Goal: Find specific page/section: Find specific page/section

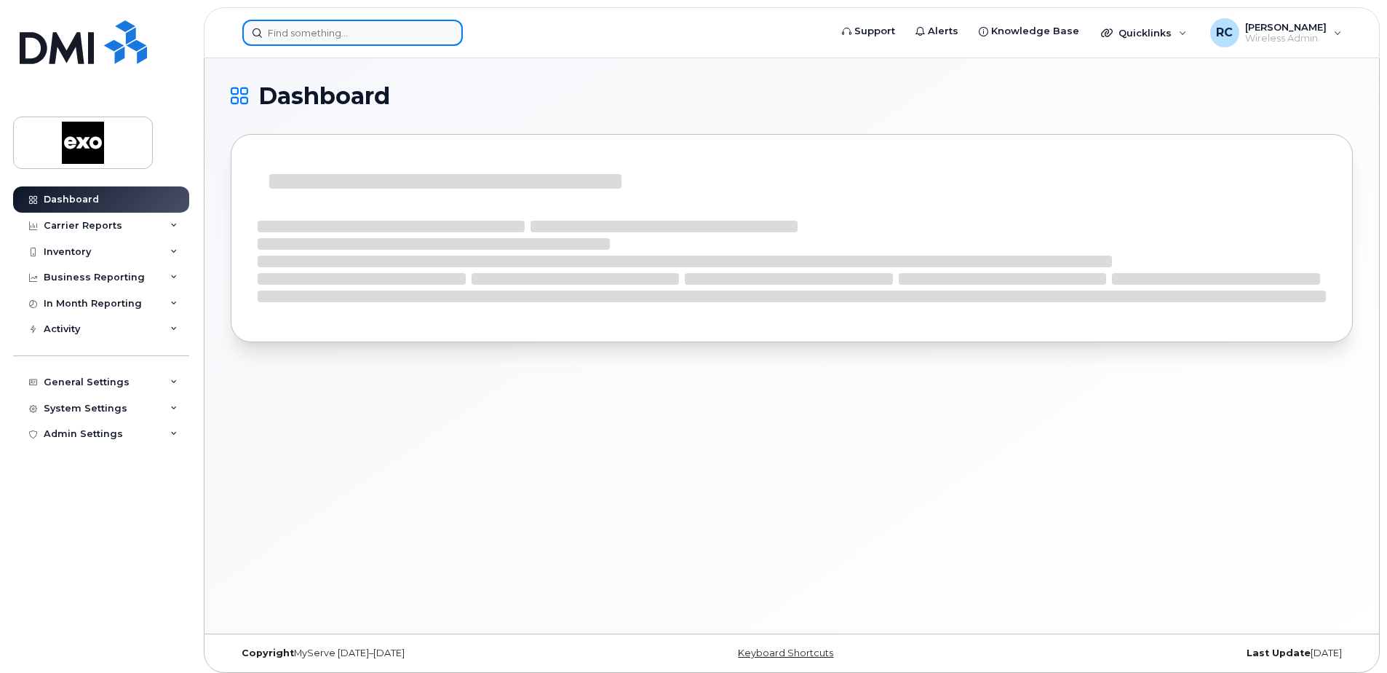
click at [328, 27] on input at bounding box center [352, 33] width 221 height 26
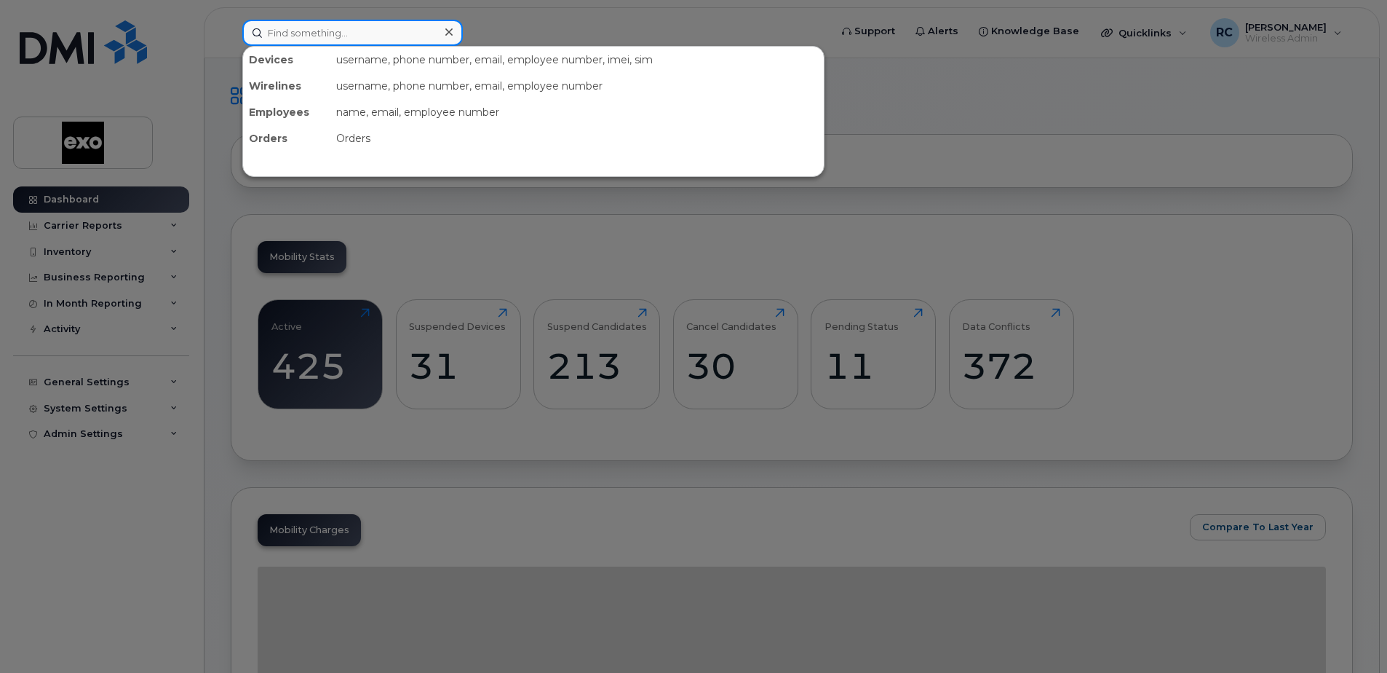
paste input "5147185116"
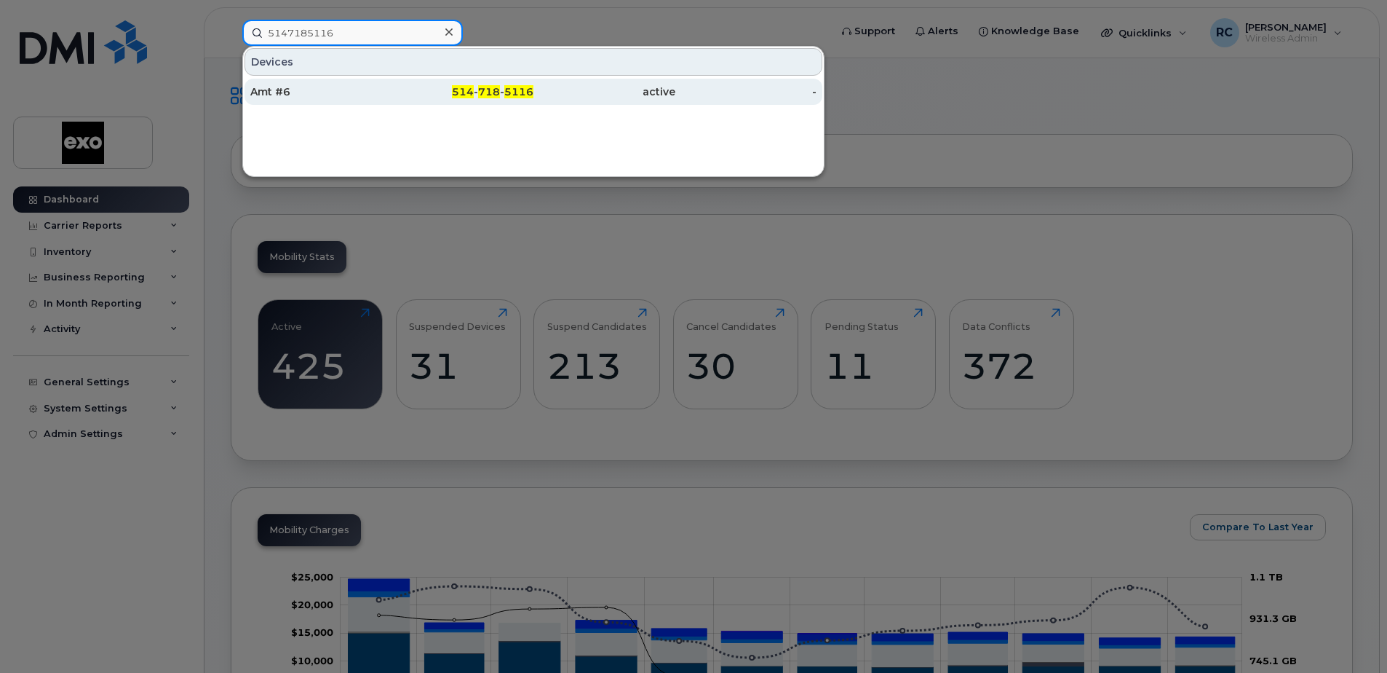
type input "5147185116"
click at [261, 96] on div "Amt #6" at bounding box center [321, 91] width 142 height 15
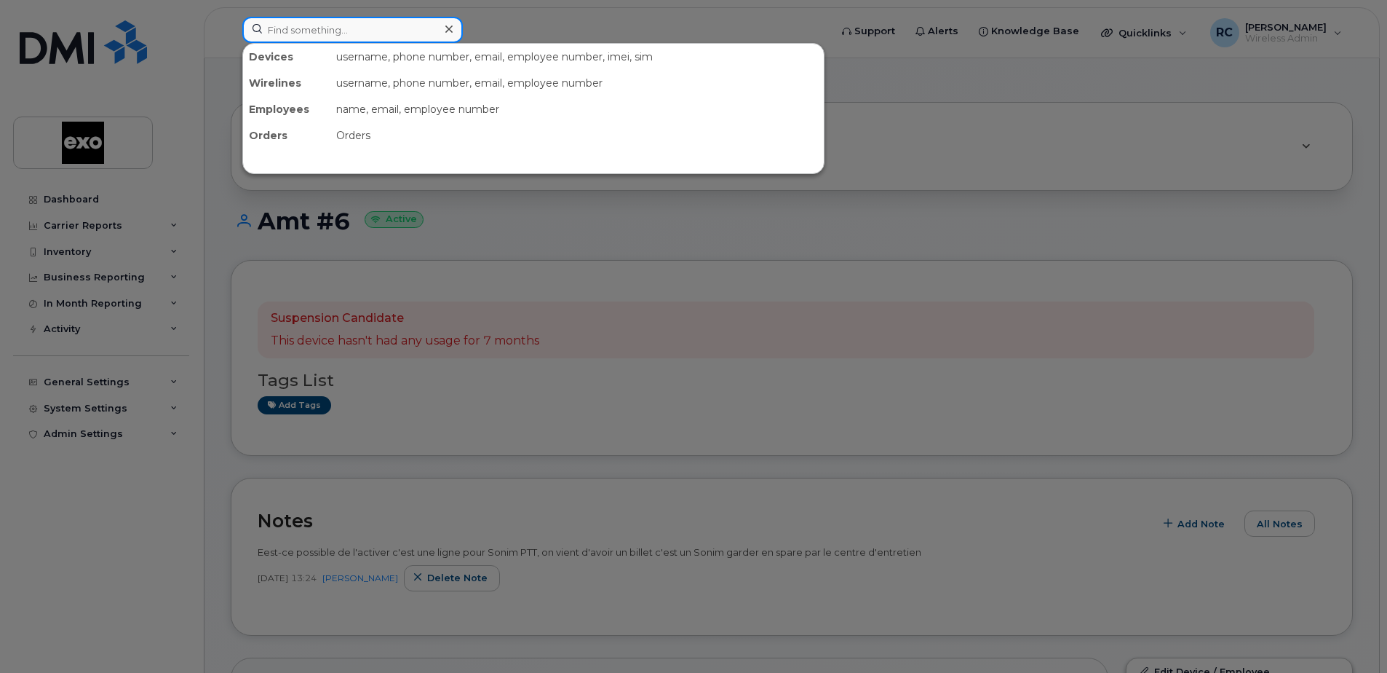
click at [391, 25] on input at bounding box center [352, 30] width 221 height 26
paste input "5147579379"
type input "5147579379"
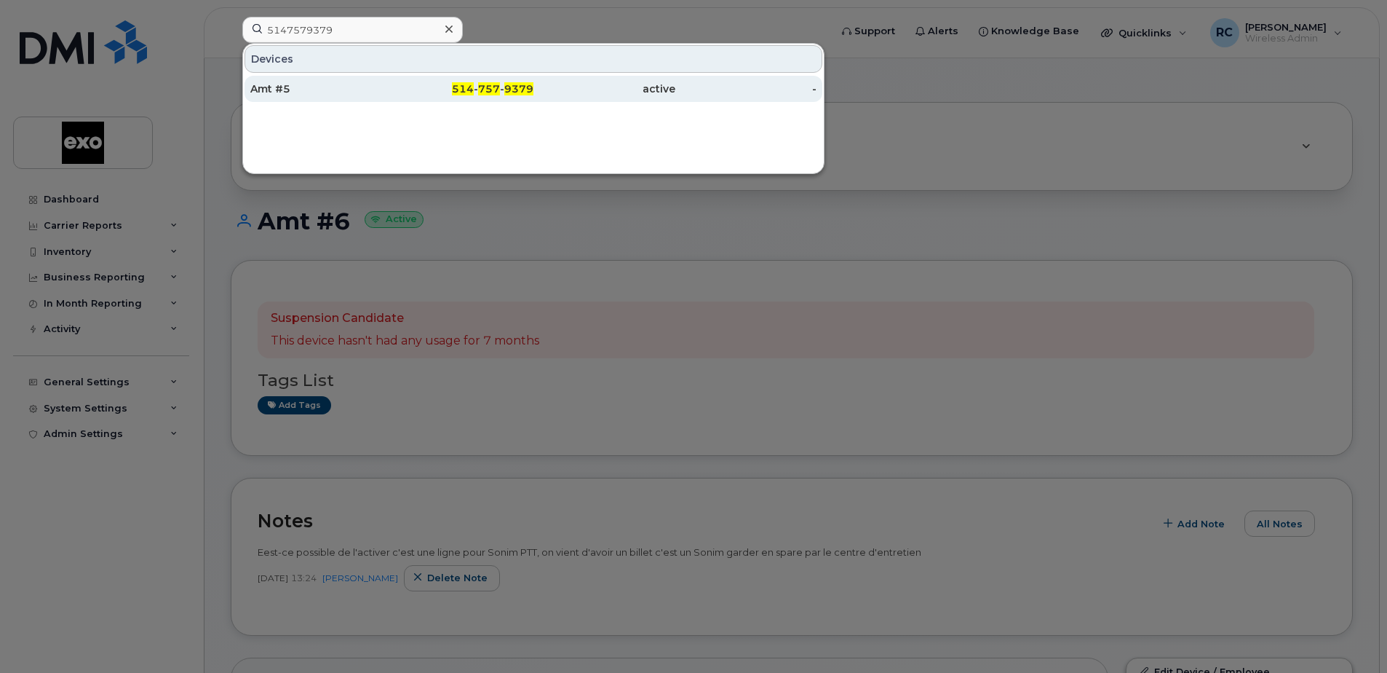
click at [273, 84] on div "Amt #5" at bounding box center [321, 89] width 142 height 15
click at [269, 90] on div "Amt #5" at bounding box center [321, 89] width 142 height 15
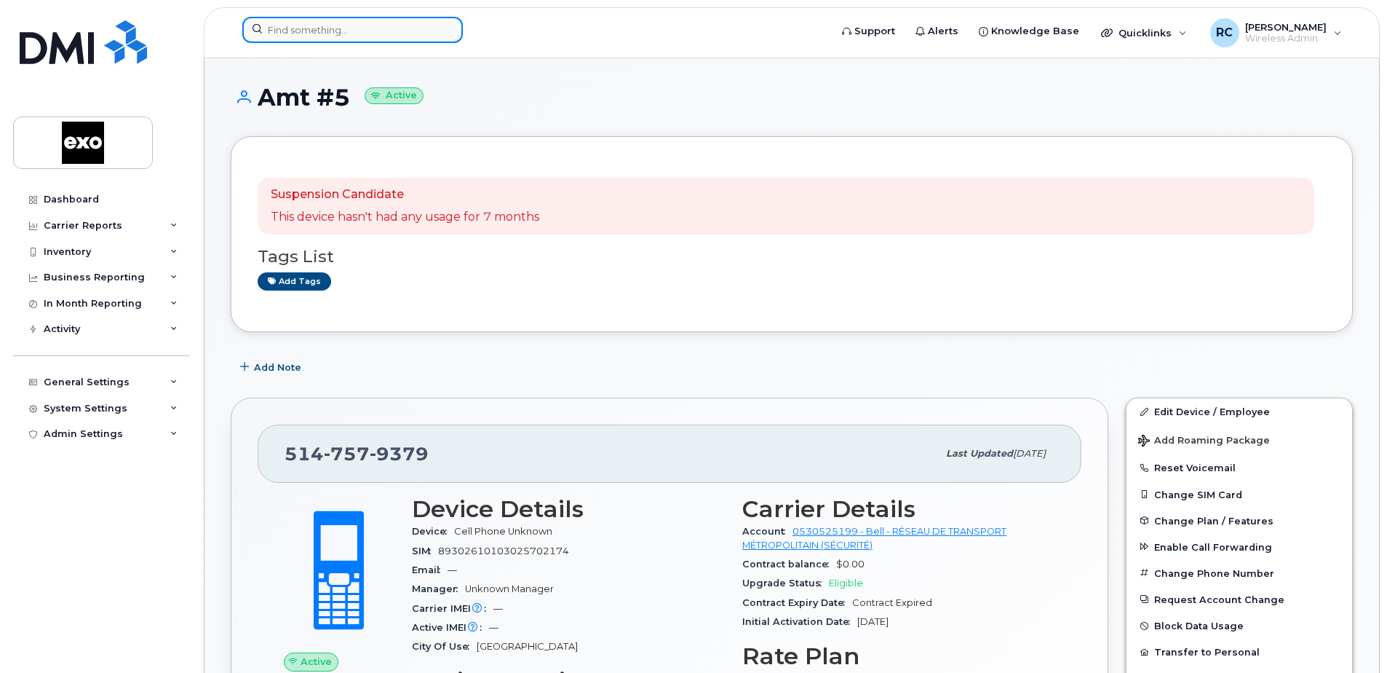
click at [293, 33] on input at bounding box center [352, 30] width 221 height 26
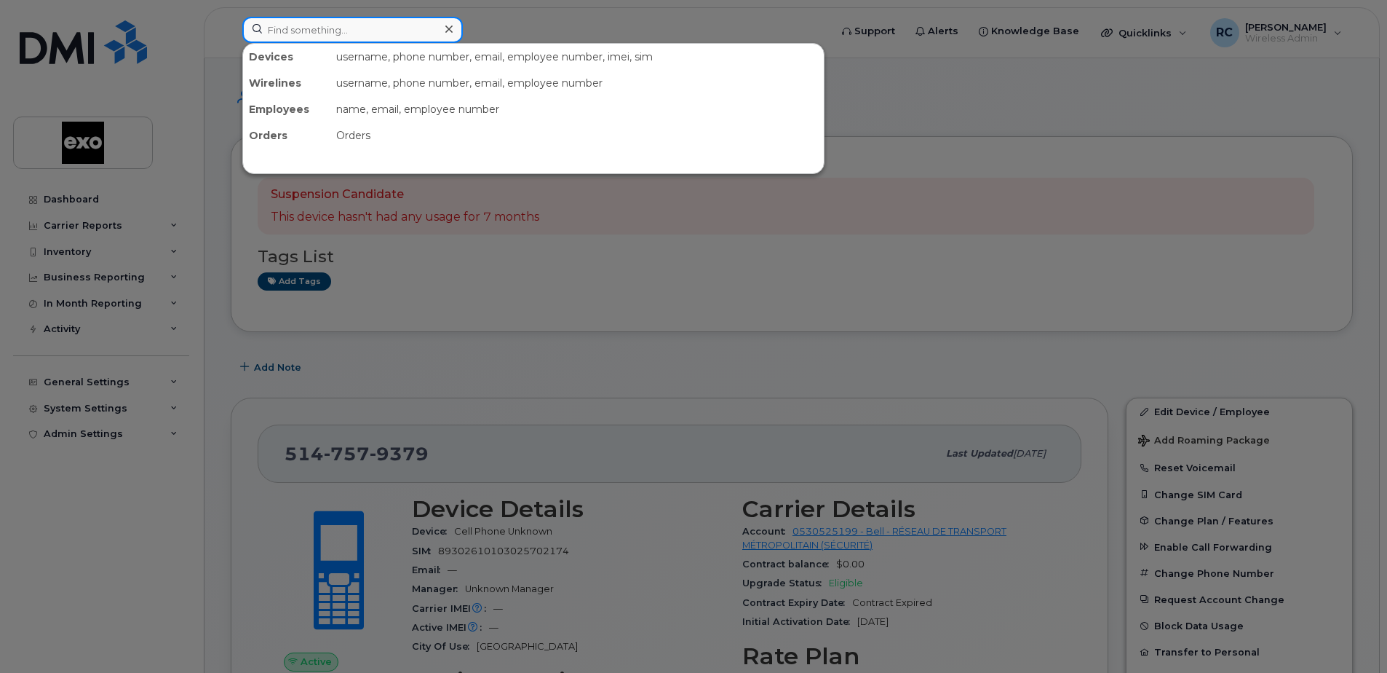
paste input "AMT #14"
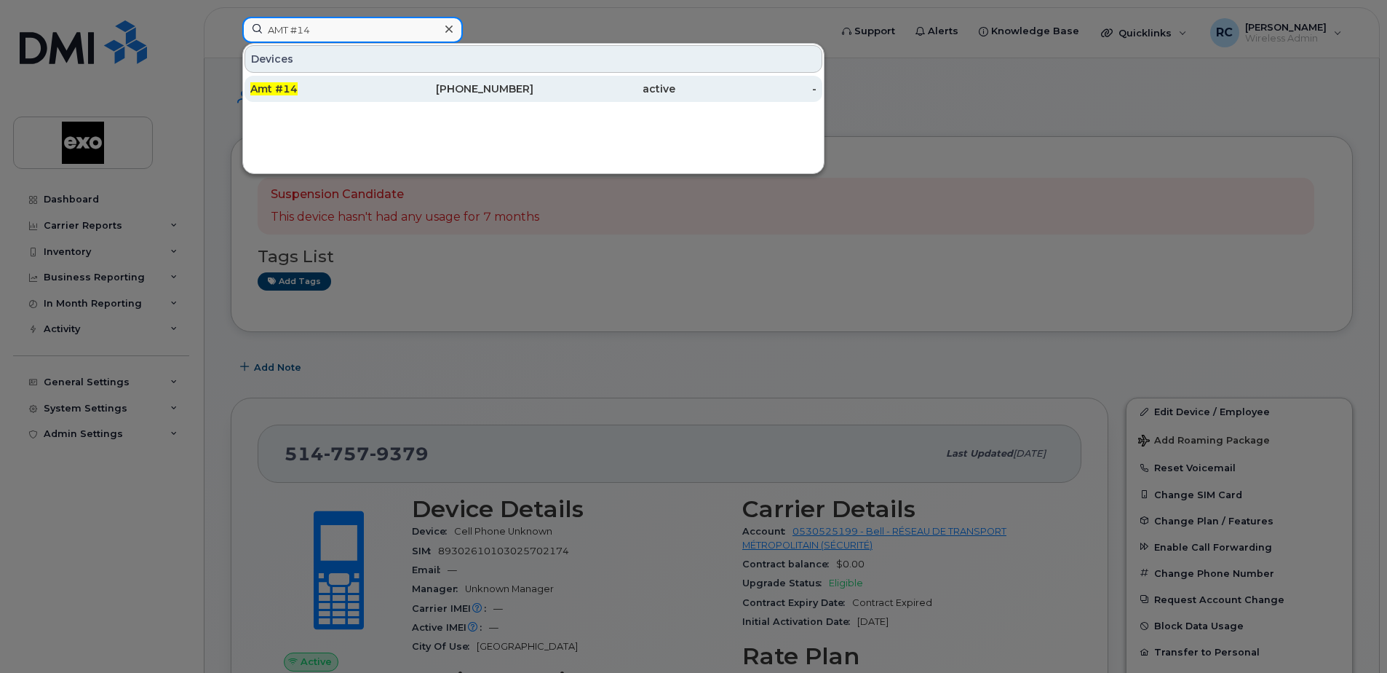
type input "AMT #14"
click at [272, 90] on span "Amt #14" at bounding box center [273, 88] width 47 height 13
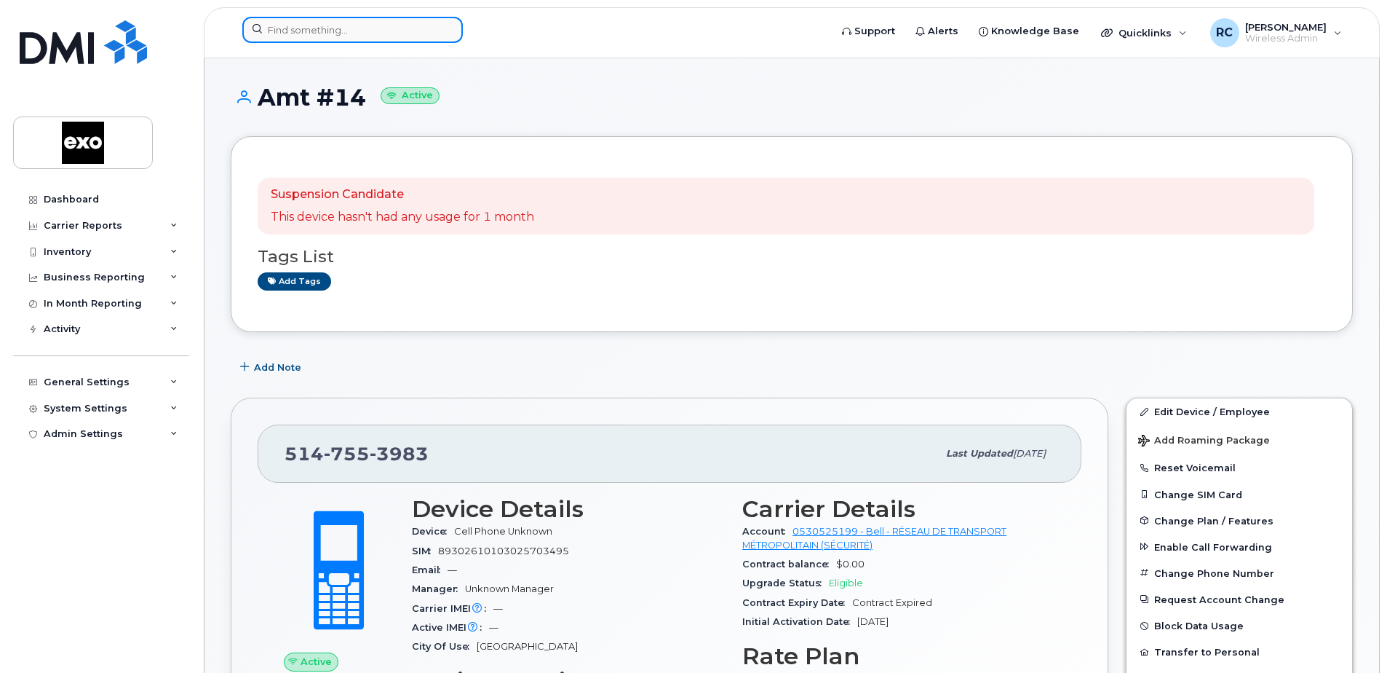
click at [360, 32] on input at bounding box center [352, 30] width 221 height 26
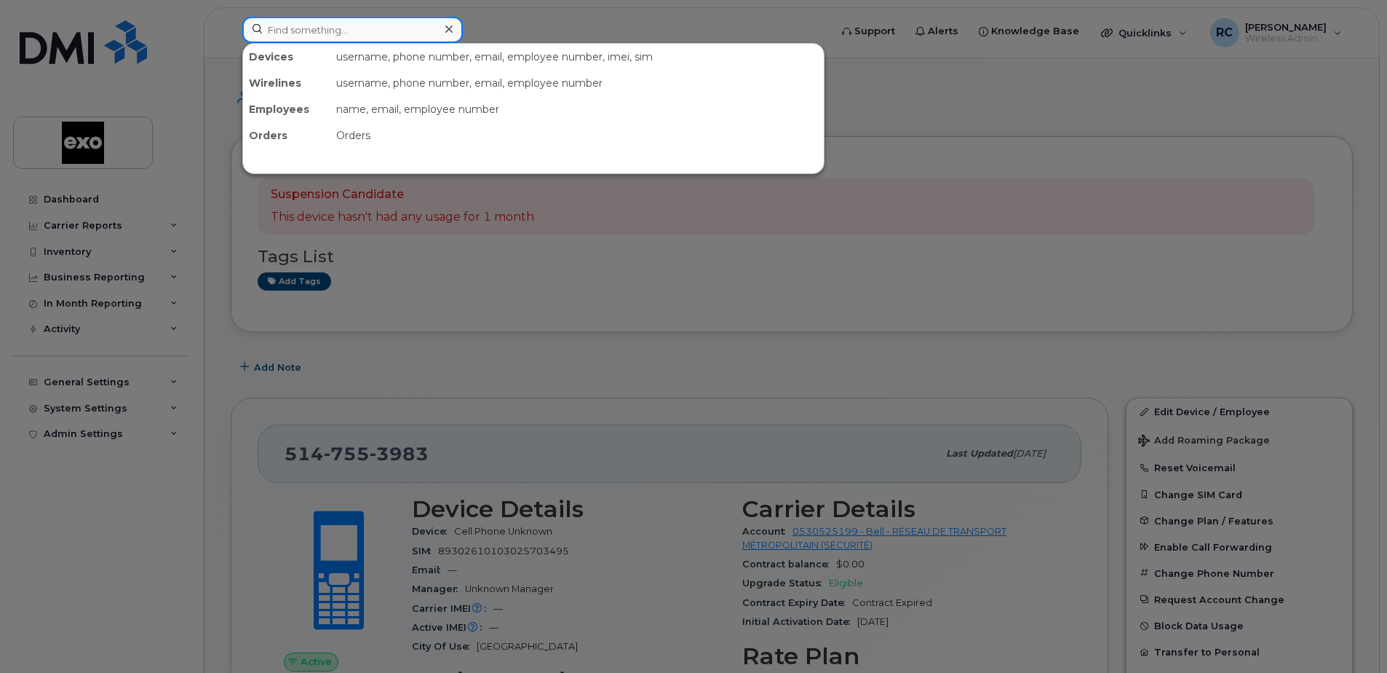
paste input "AMT #10"
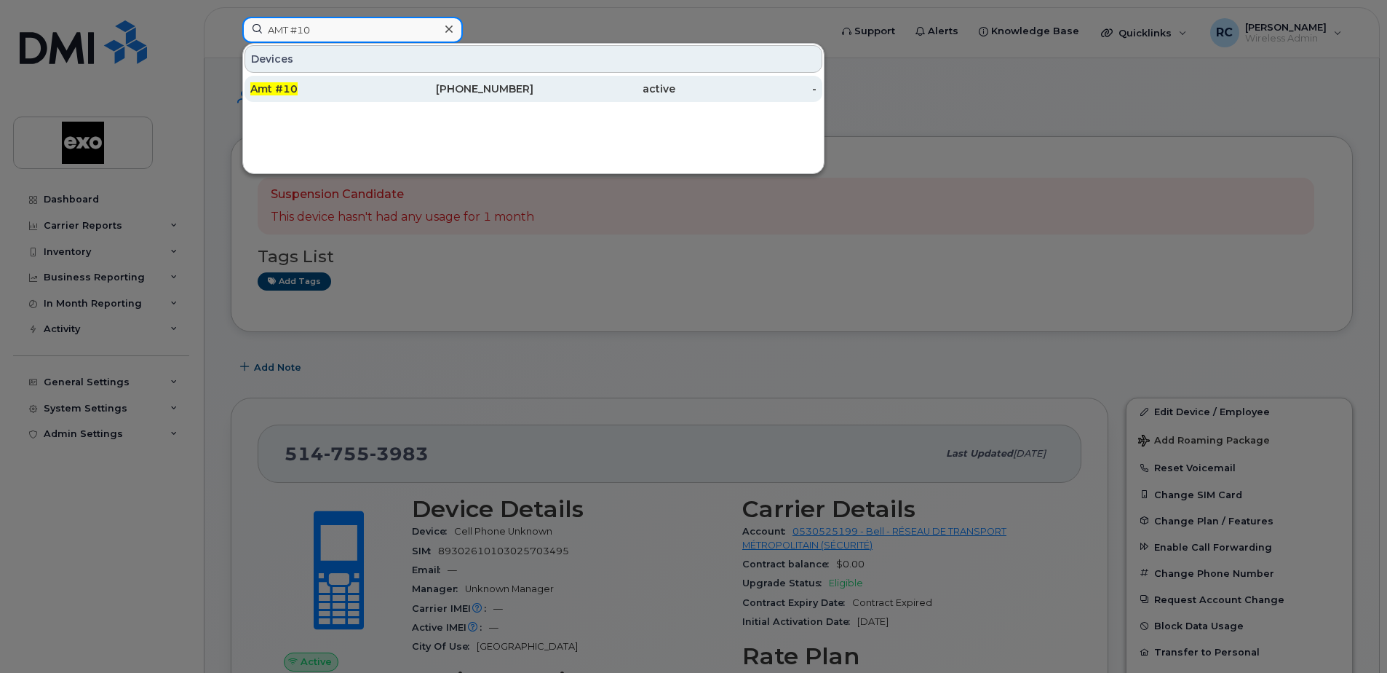
type input "AMT #10"
click at [279, 88] on span "Amt #10" at bounding box center [273, 88] width 47 height 13
